Goal: Task Accomplishment & Management: Manage account settings

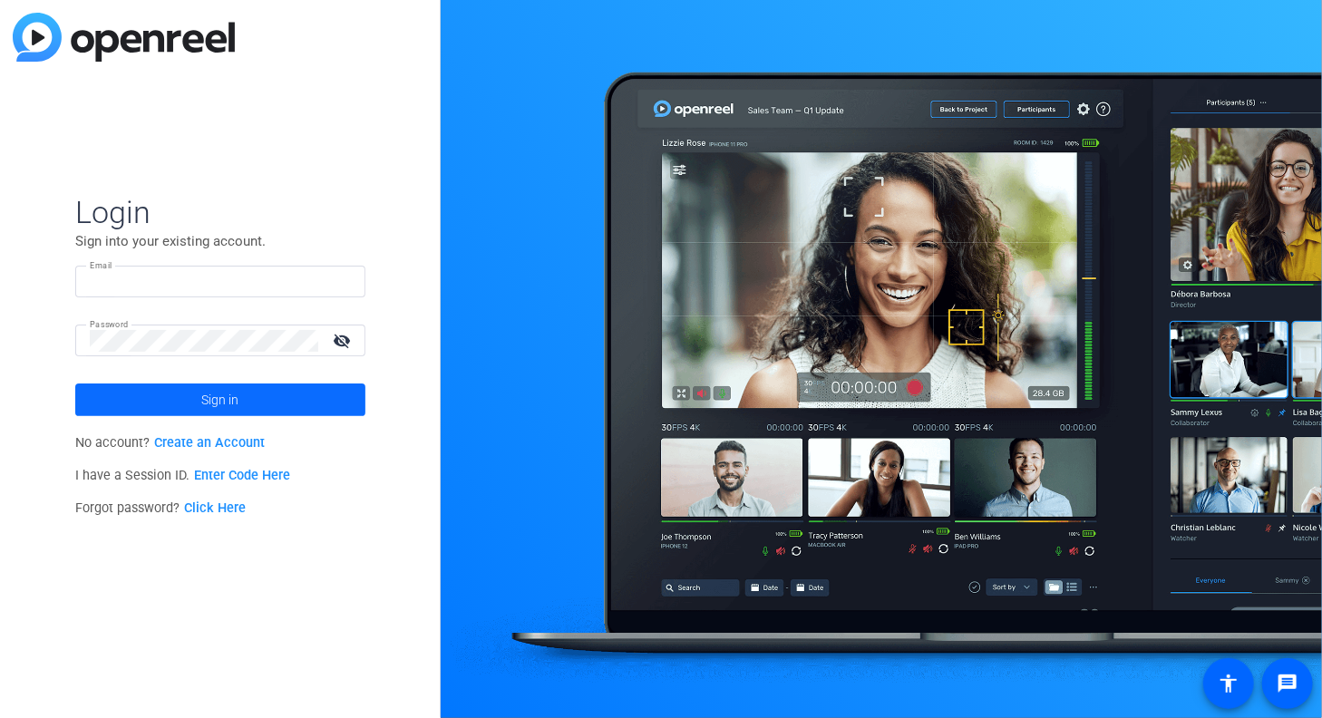
type input "[EMAIL_ADDRESS][DOMAIN_NAME]"
click at [222, 398] on span "Sign in" at bounding box center [220, 399] width 37 height 45
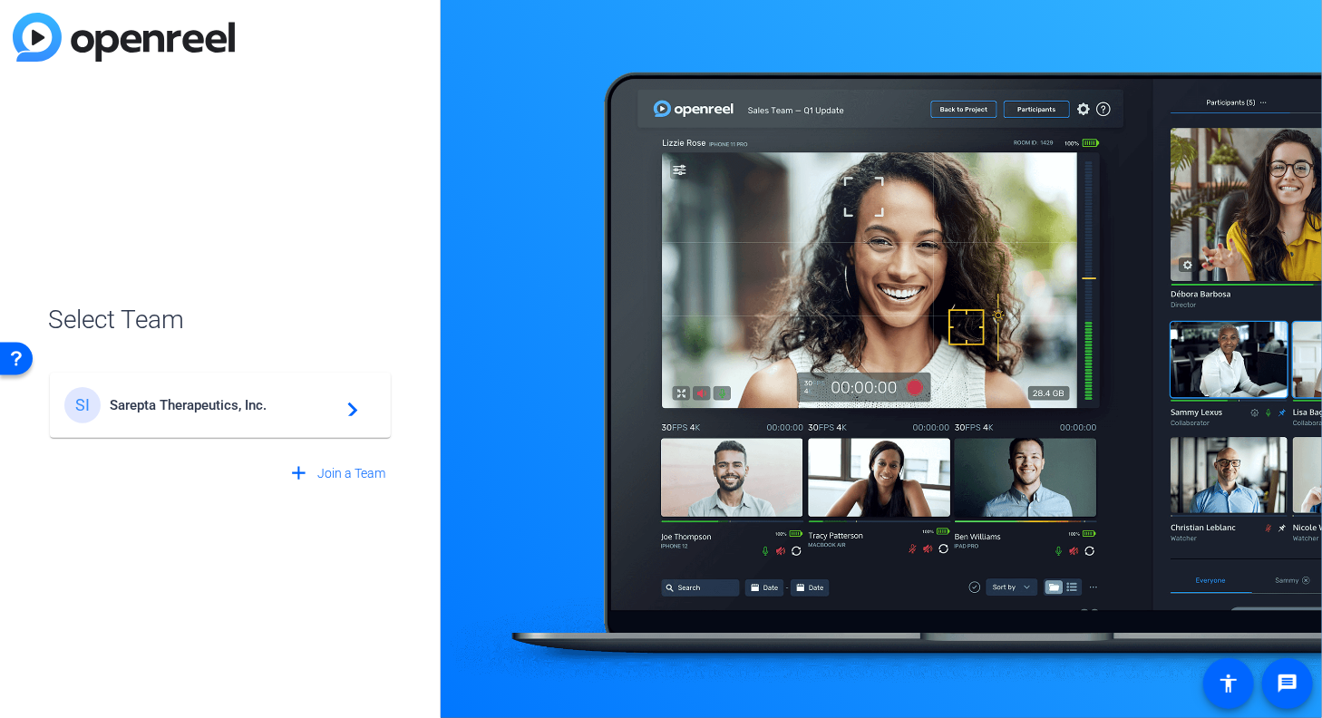
click at [178, 408] on span "Sarepta Therapeutics, Inc." at bounding box center [223, 405] width 227 height 16
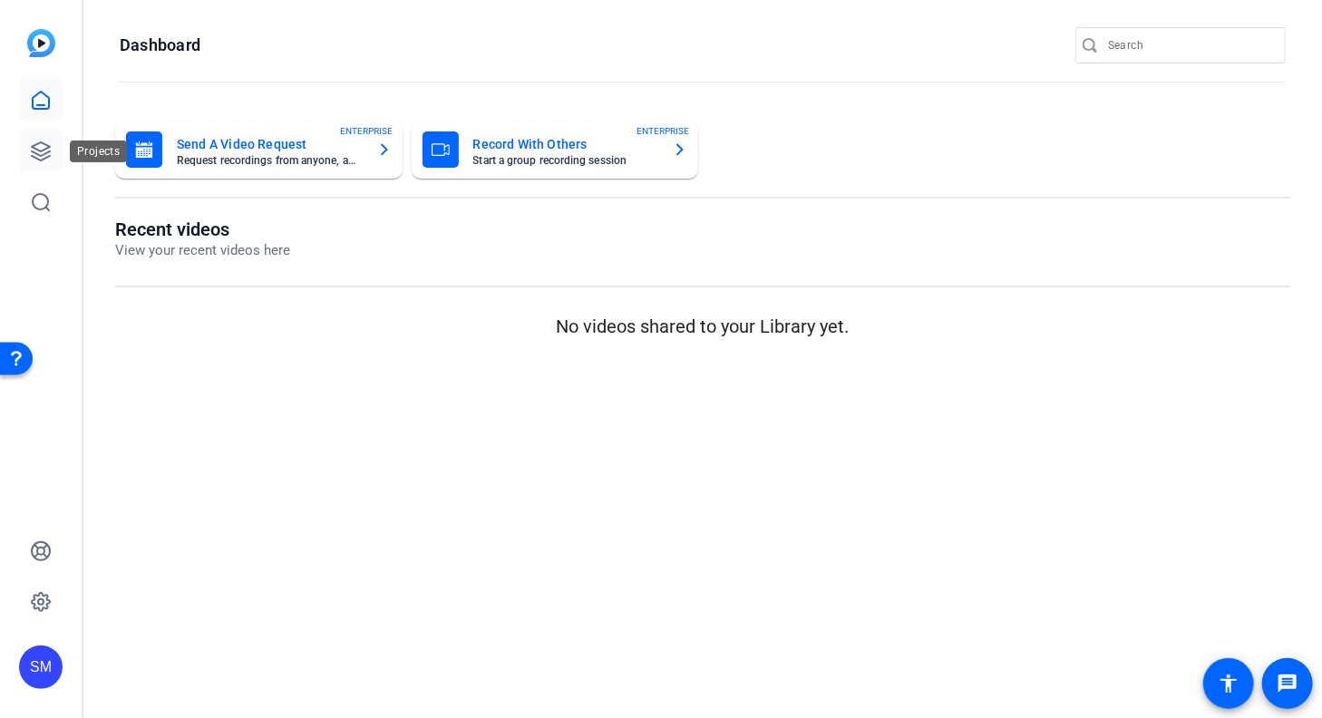
click at [40, 158] on icon at bounding box center [41, 152] width 22 height 22
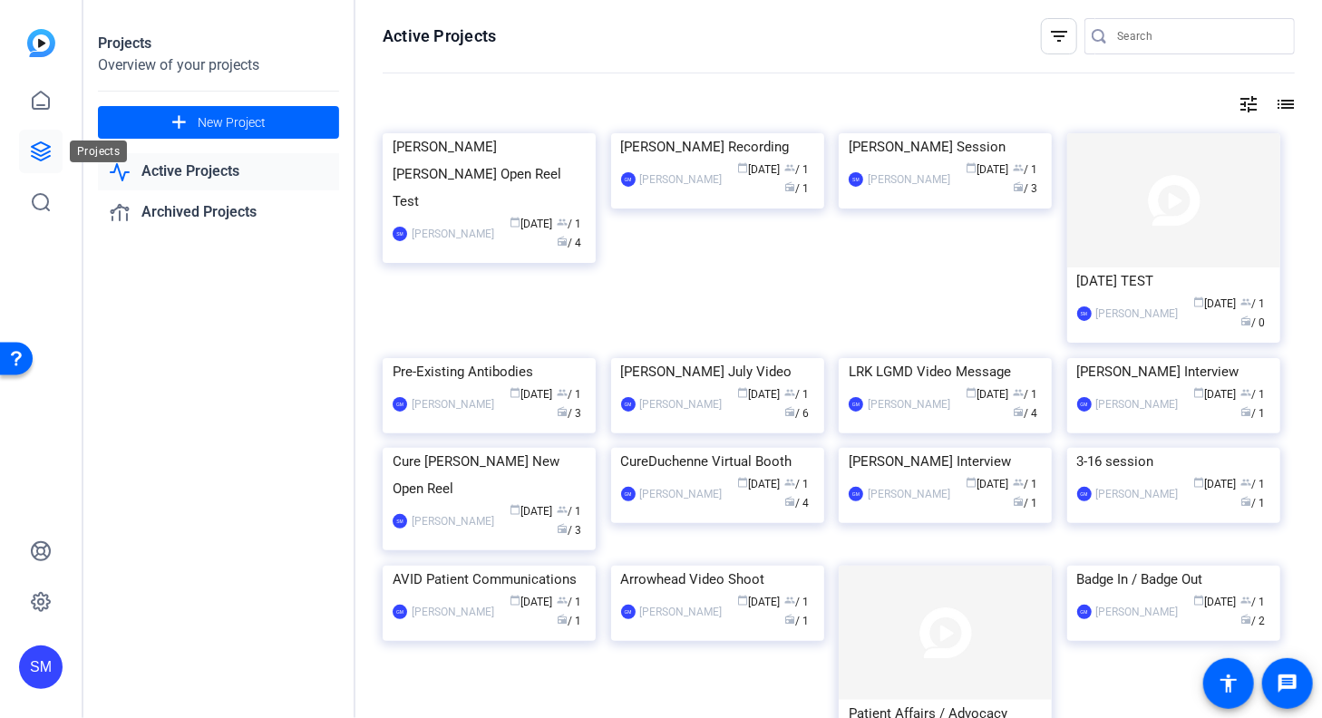
click at [40, 155] on icon at bounding box center [41, 151] width 18 height 18
click at [36, 102] on icon at bounding box center [41, 101] width 22 height 22
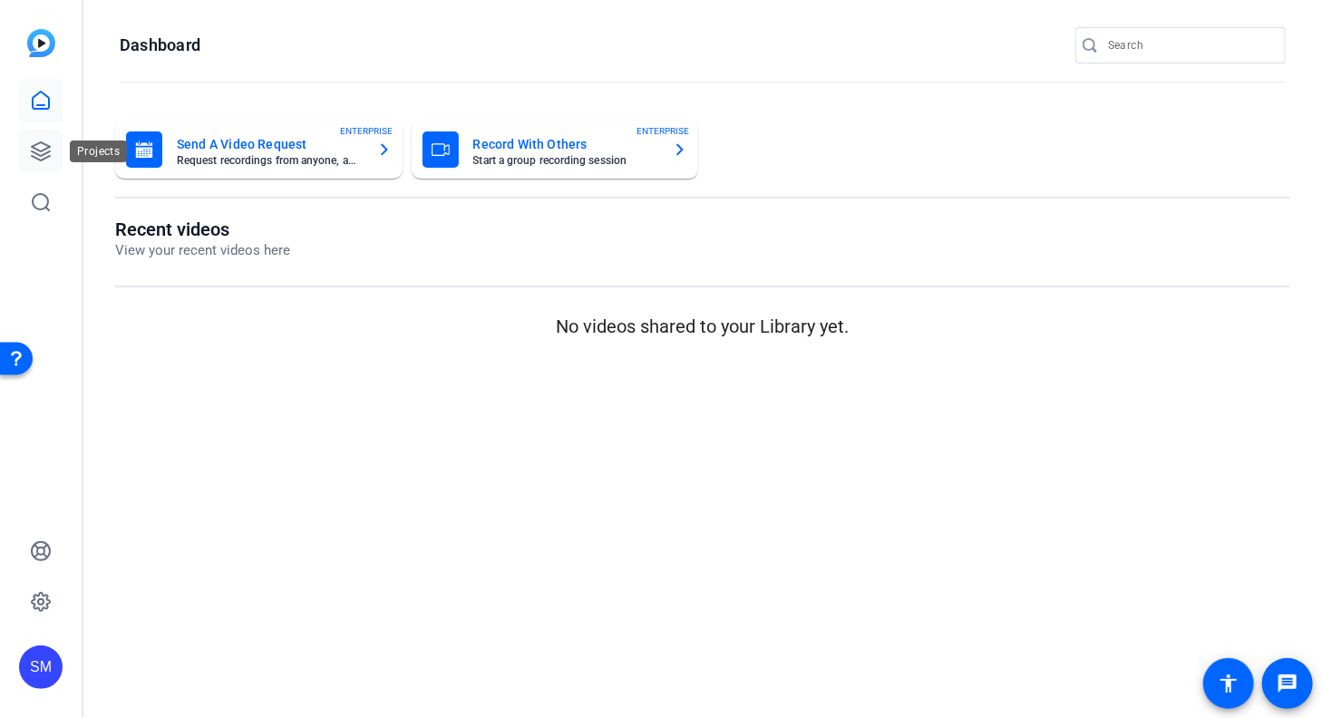
click at [46, 148] on icon at bounding box center [41, 151] width 18 height 18
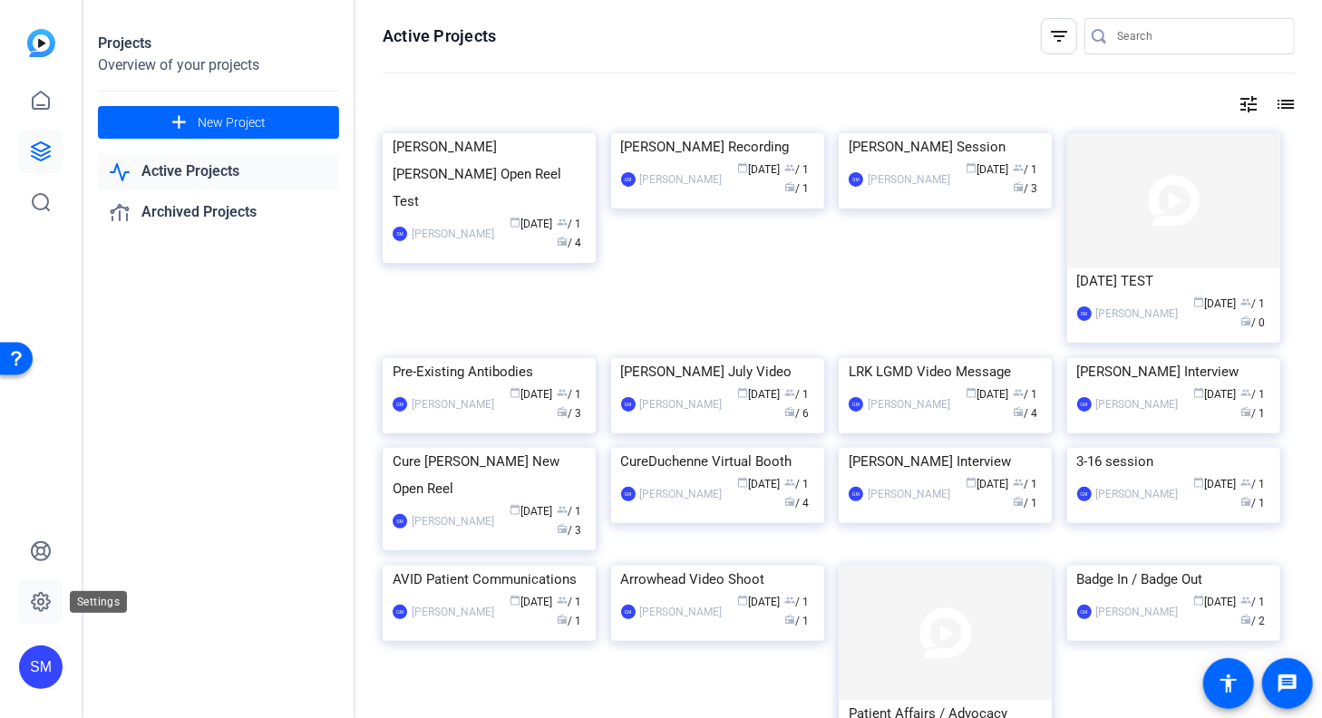
click at [34, 604] on icon at bounding box center [41, 602] width 18 height 18
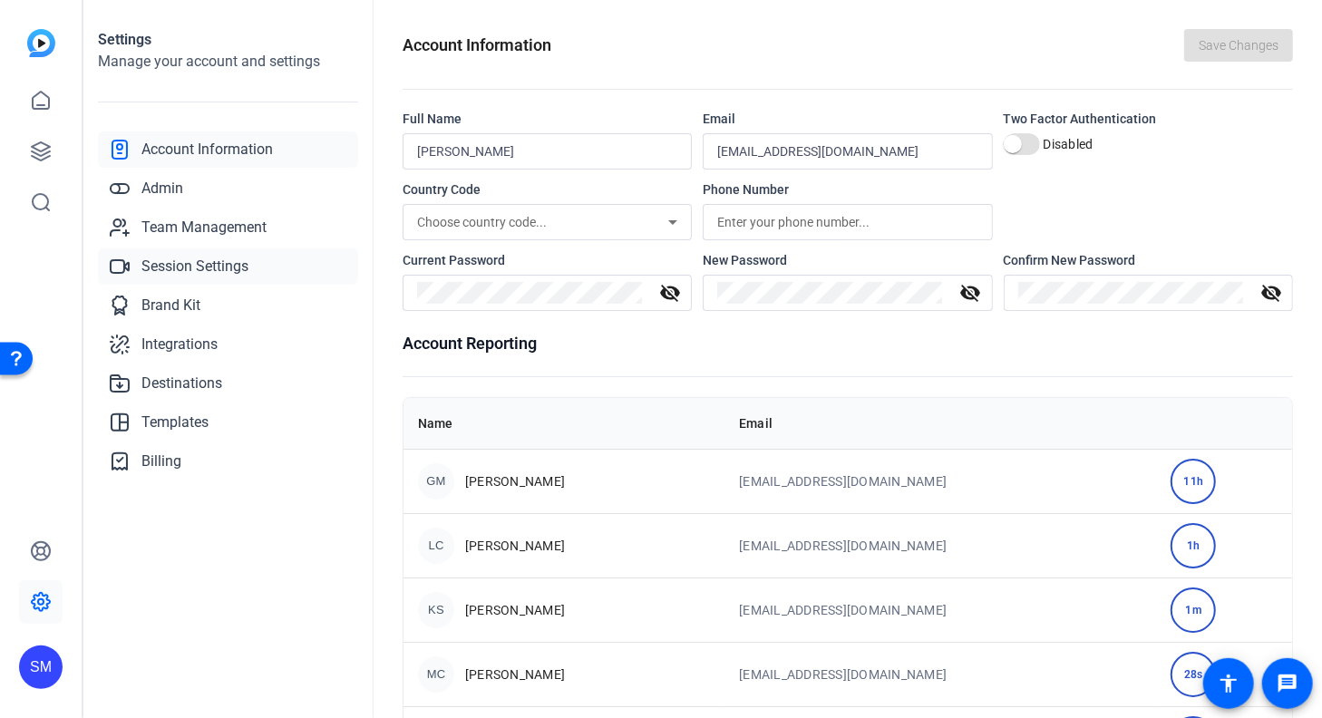
click at [213, 262] on span "Session Settings" at bounding box center [194, 267] width 107 height 22
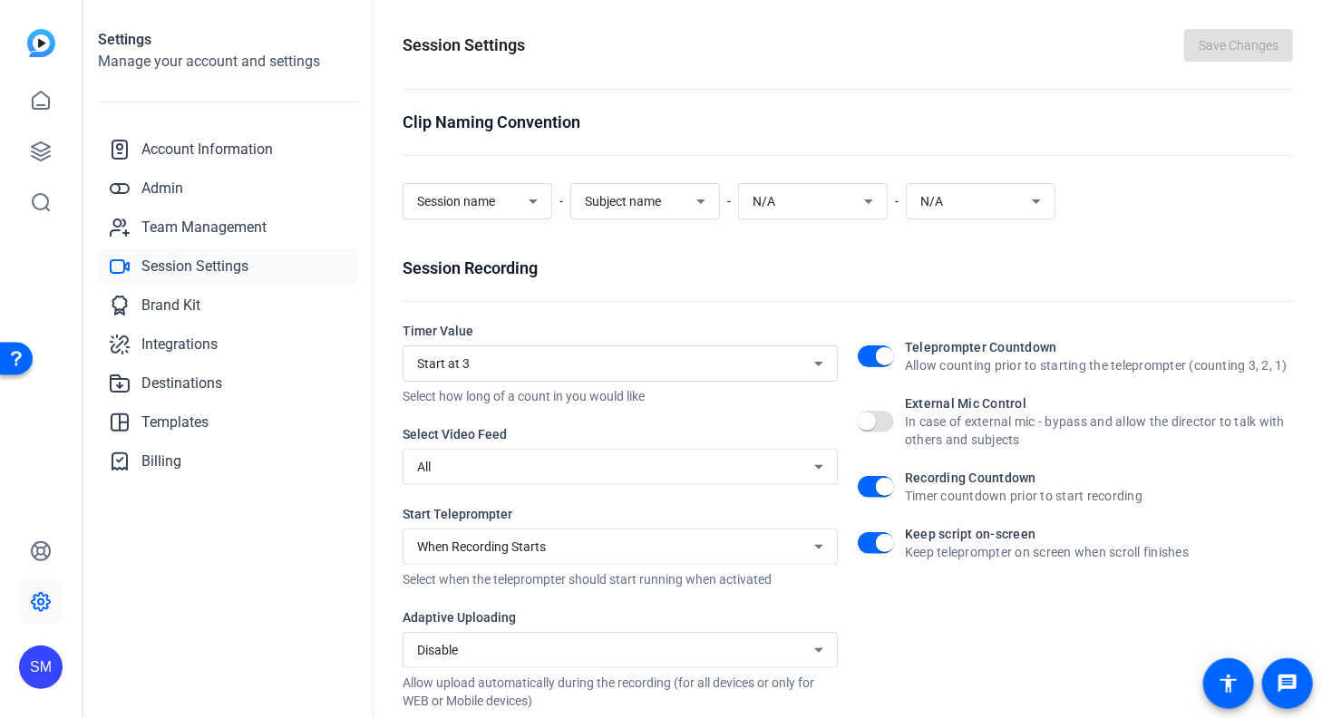
click at [814, 643] on icon at bounding box center [819, 650] width 22 height 22
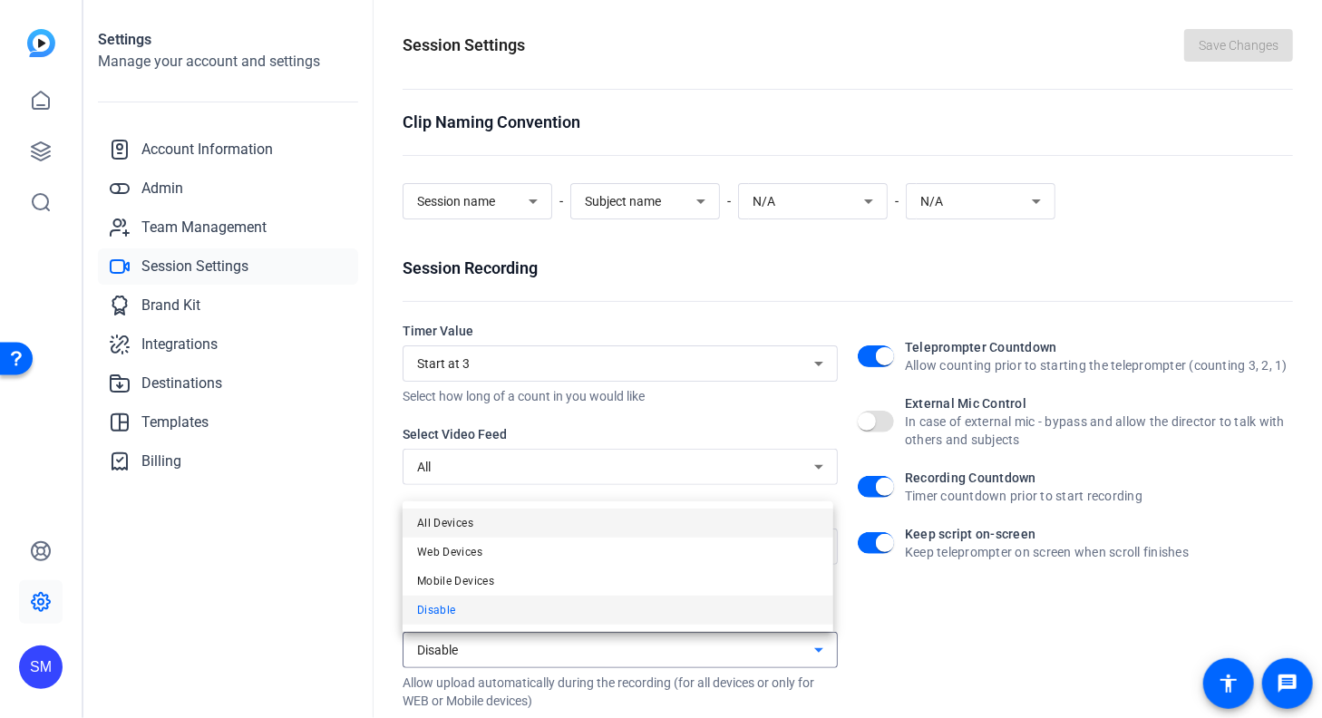
click at [520, 523] on mat-option "All Devices" at bounding box center [618, 523] width 431 height 29
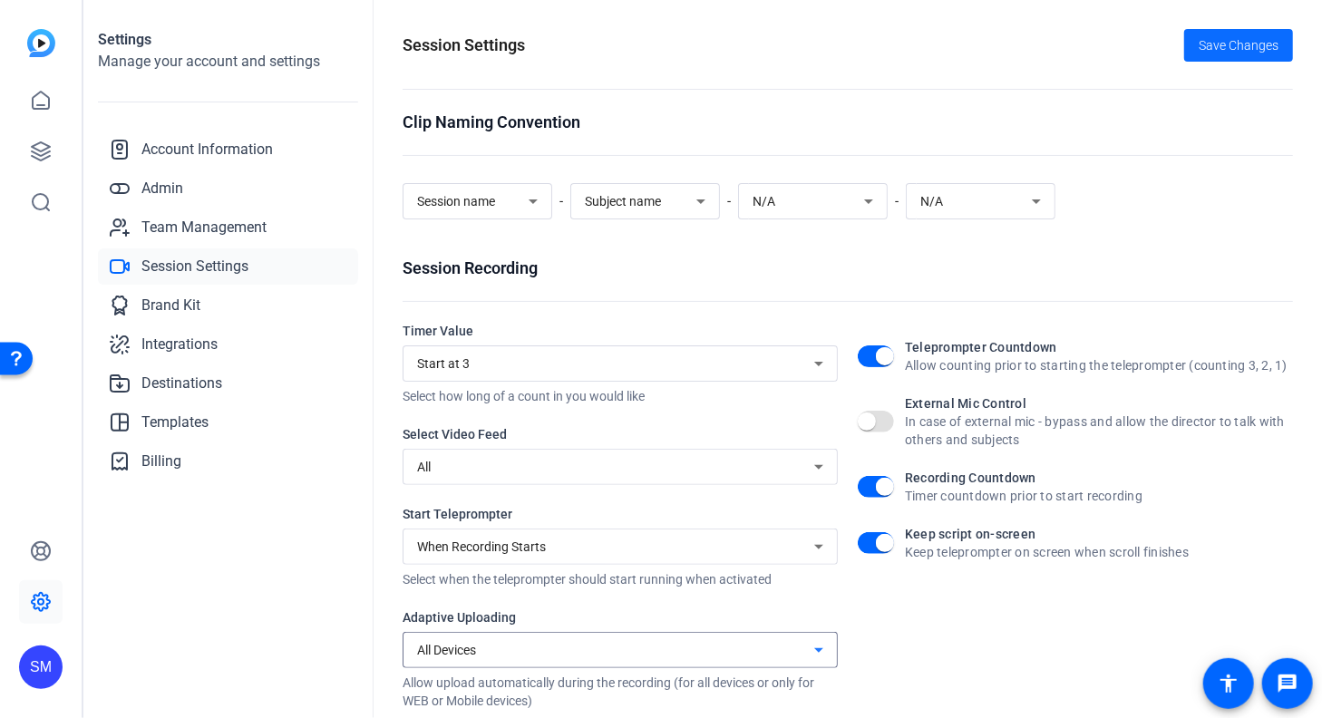
click at [1233, 44] on span "Save Changes" at bounding box center [1239, 45] width 80 height 19
click at [790, 46] on div "Session Settings Save Changes" at bounding box center [848, 45] width 891 height 33
click at [33, 151] on icon at bounding box center [41, 151] width 18 height 18
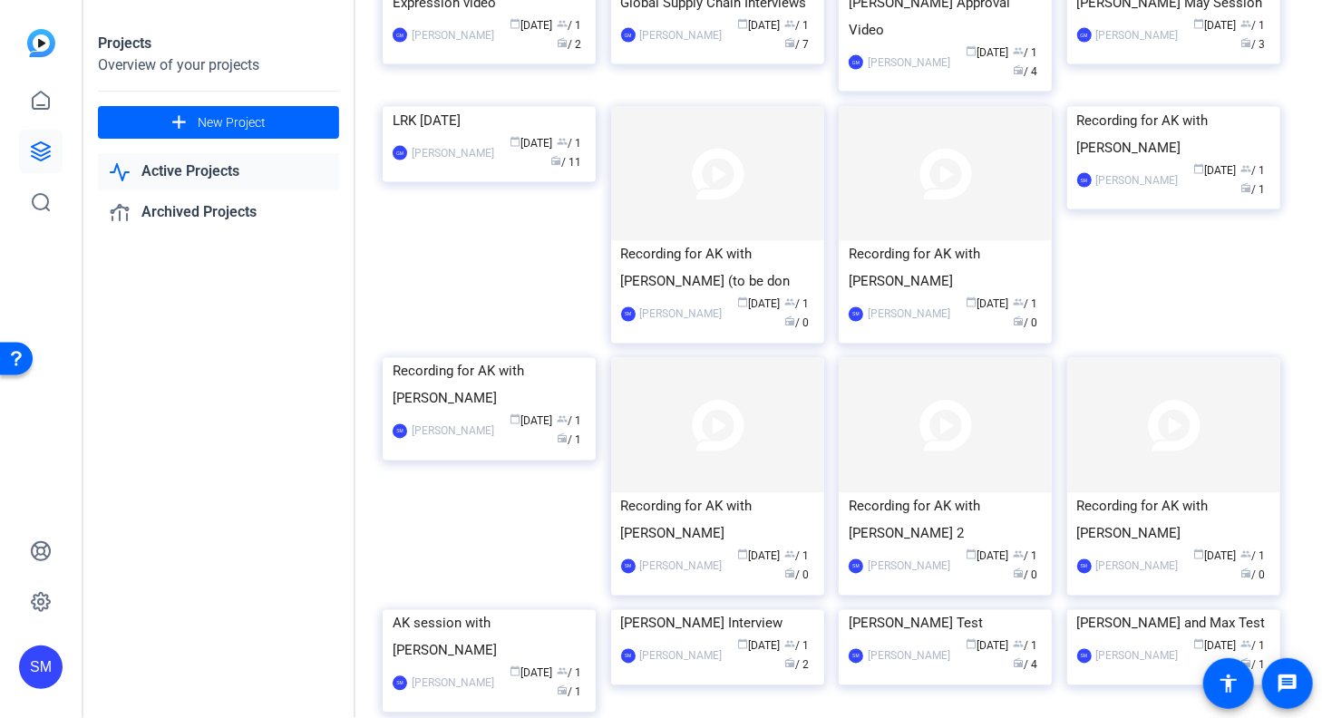
scroll to position [1405, 0]
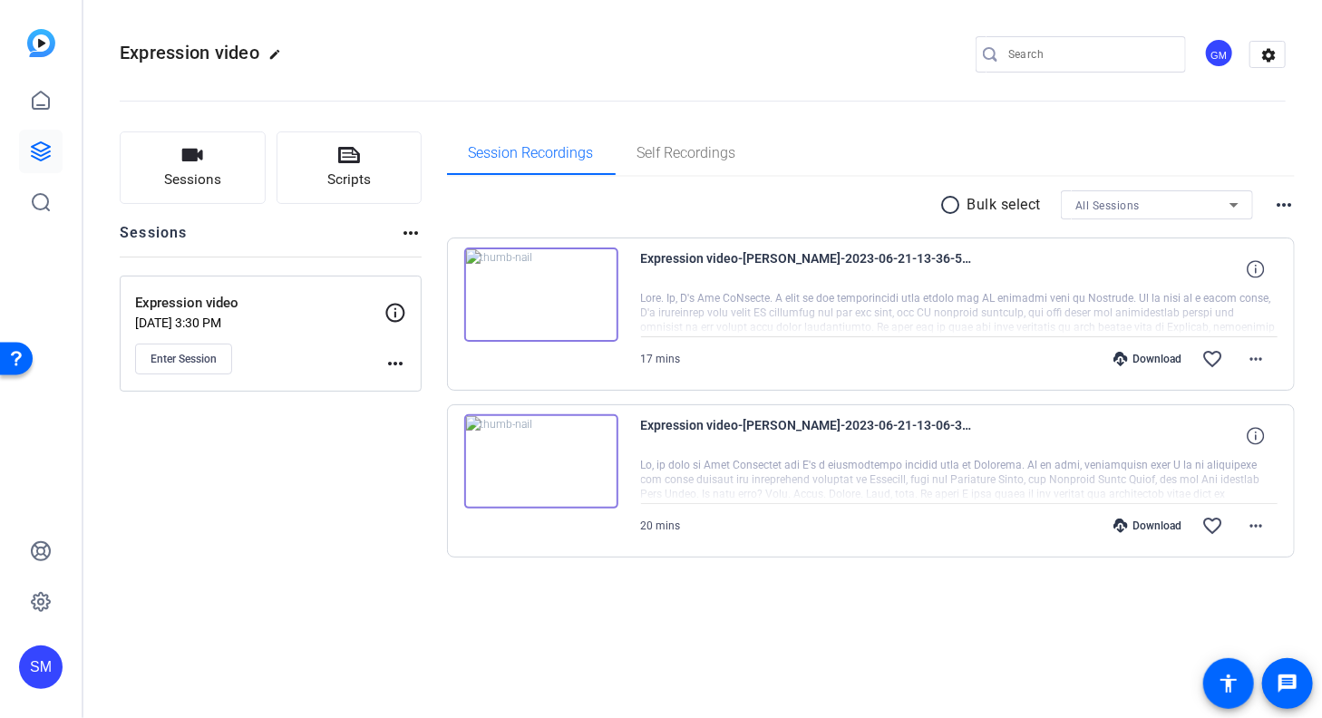
click at [547, 466] on img at bounding box center [541, 461] width 154 height 94
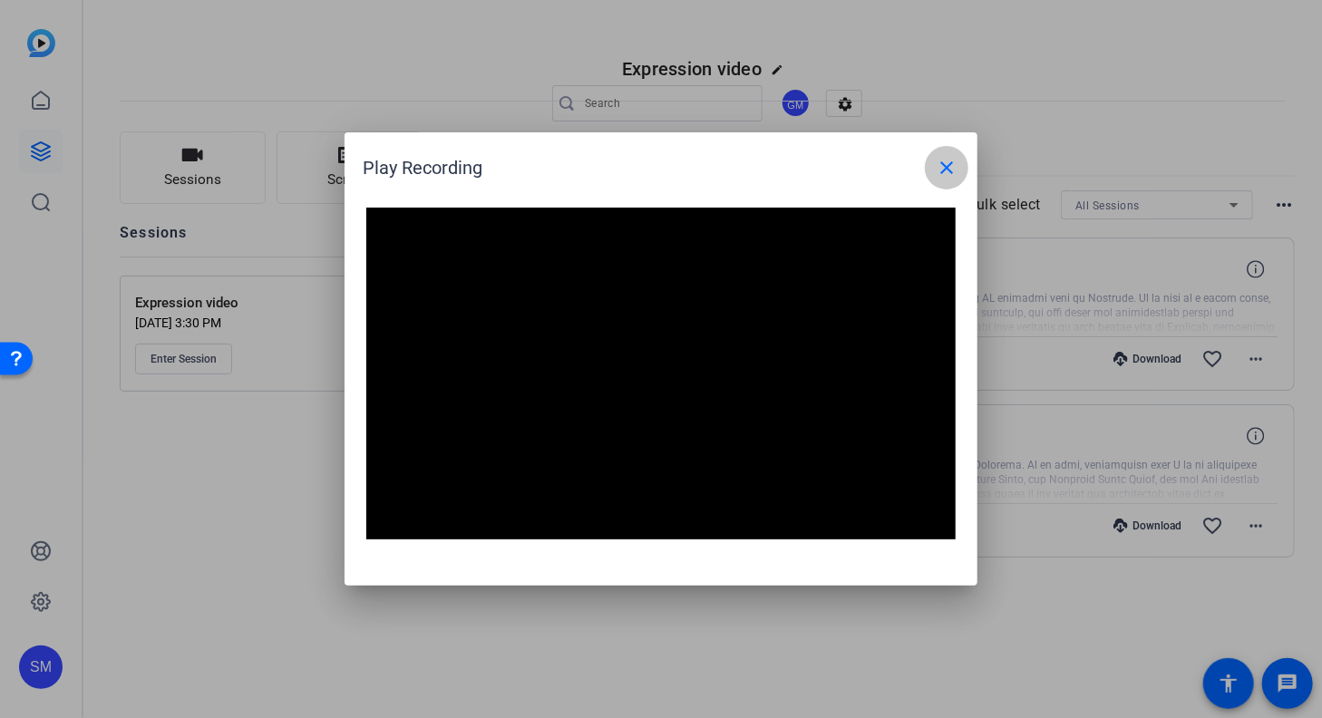
click at [946, 161] on mat-icon "close" at bounding box center [947, 168] width 22 height 22
